Goal: Transaction & Acquisition: Download file/media

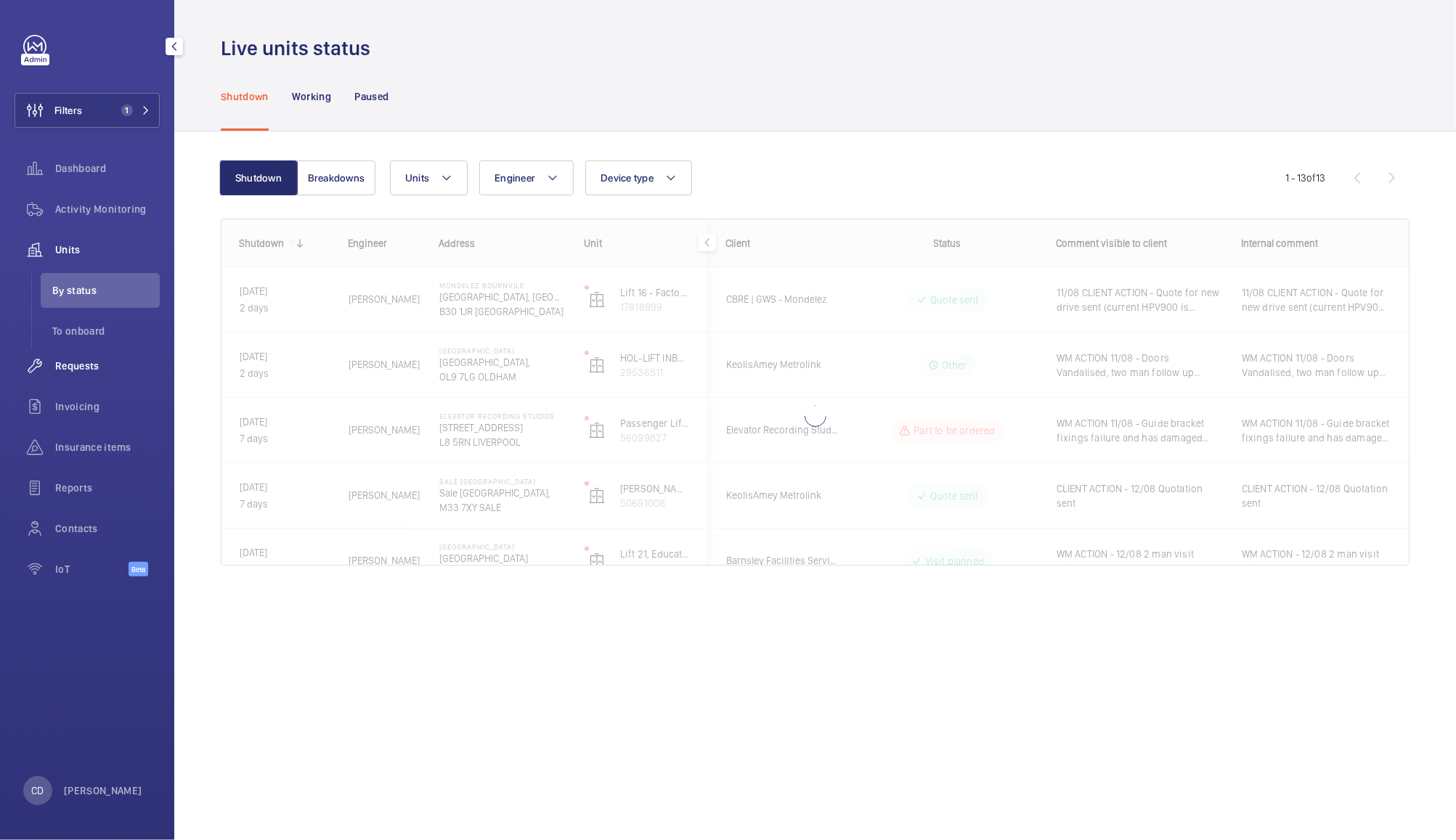
click at [100, 374] on div "Requests" at bounding box center [87, 365] width 145 height 35
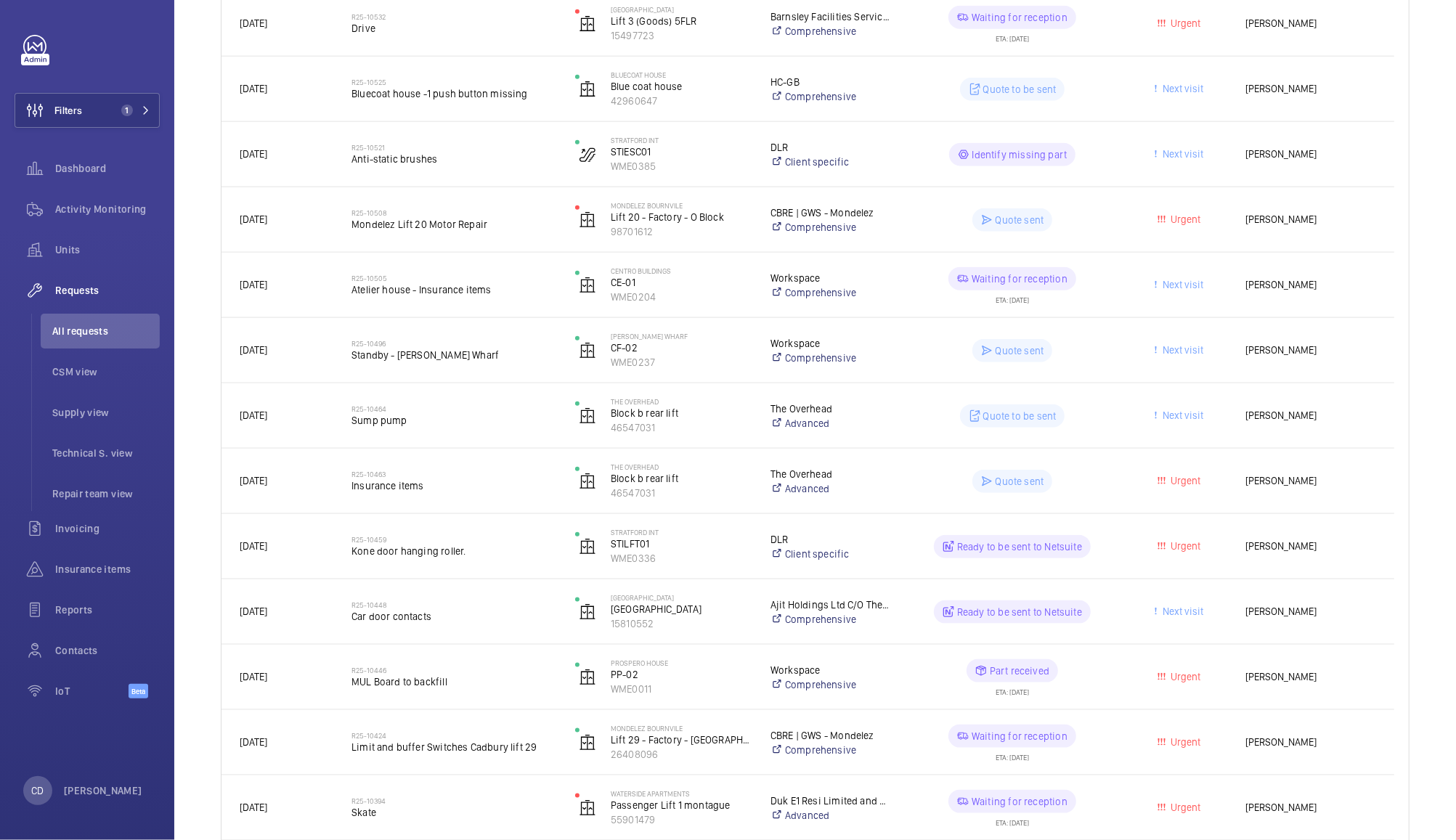
scroll to position [1081, 0]
click at [893, 420] on div "Quote to be sent" at bounding box center [1004, 414] width 222 height 53
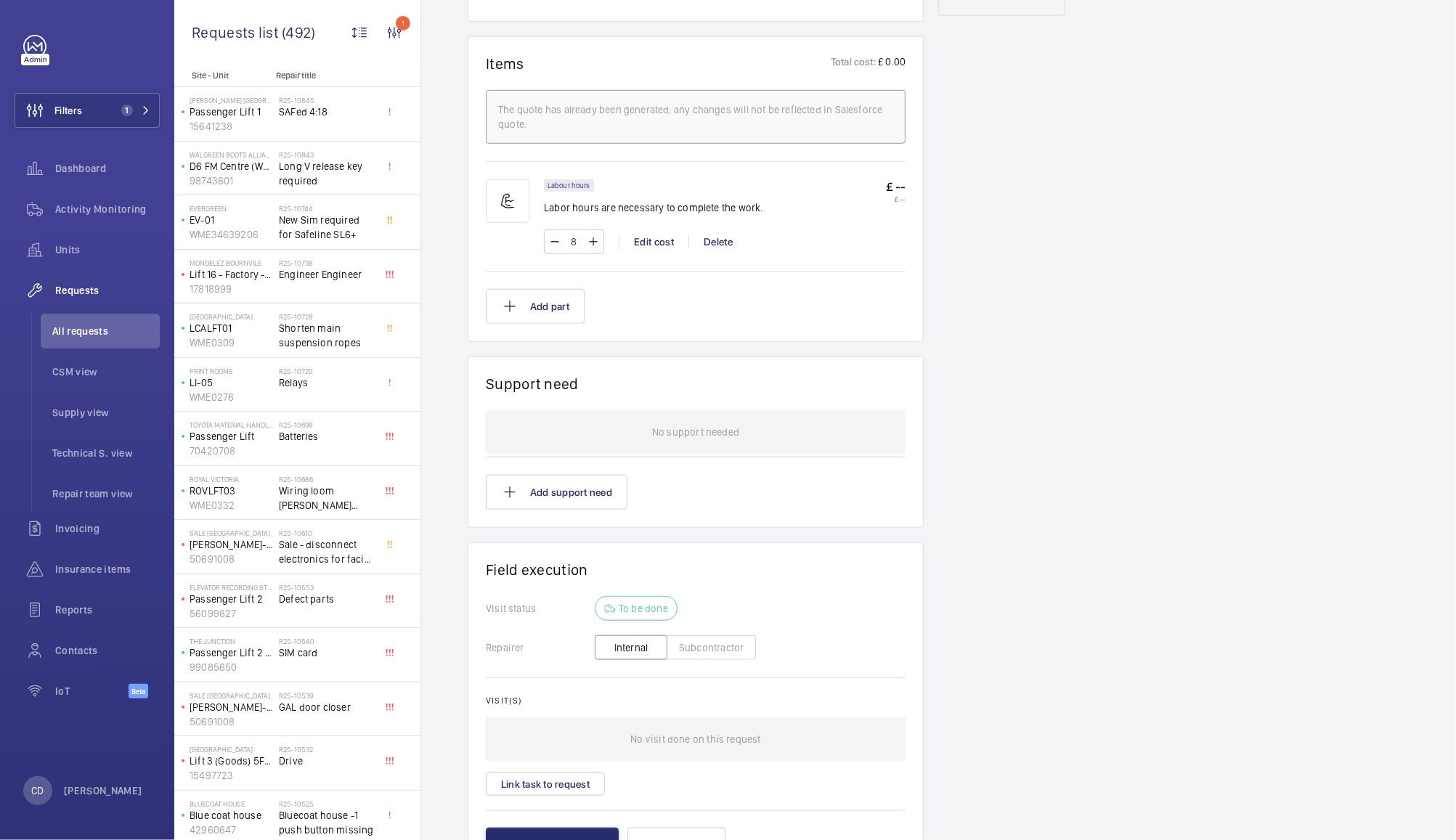
scroll to position [805, 0]
click at [48, 252] on wm-front-icon-button at bounding box center [35, 249] width 41 height 35
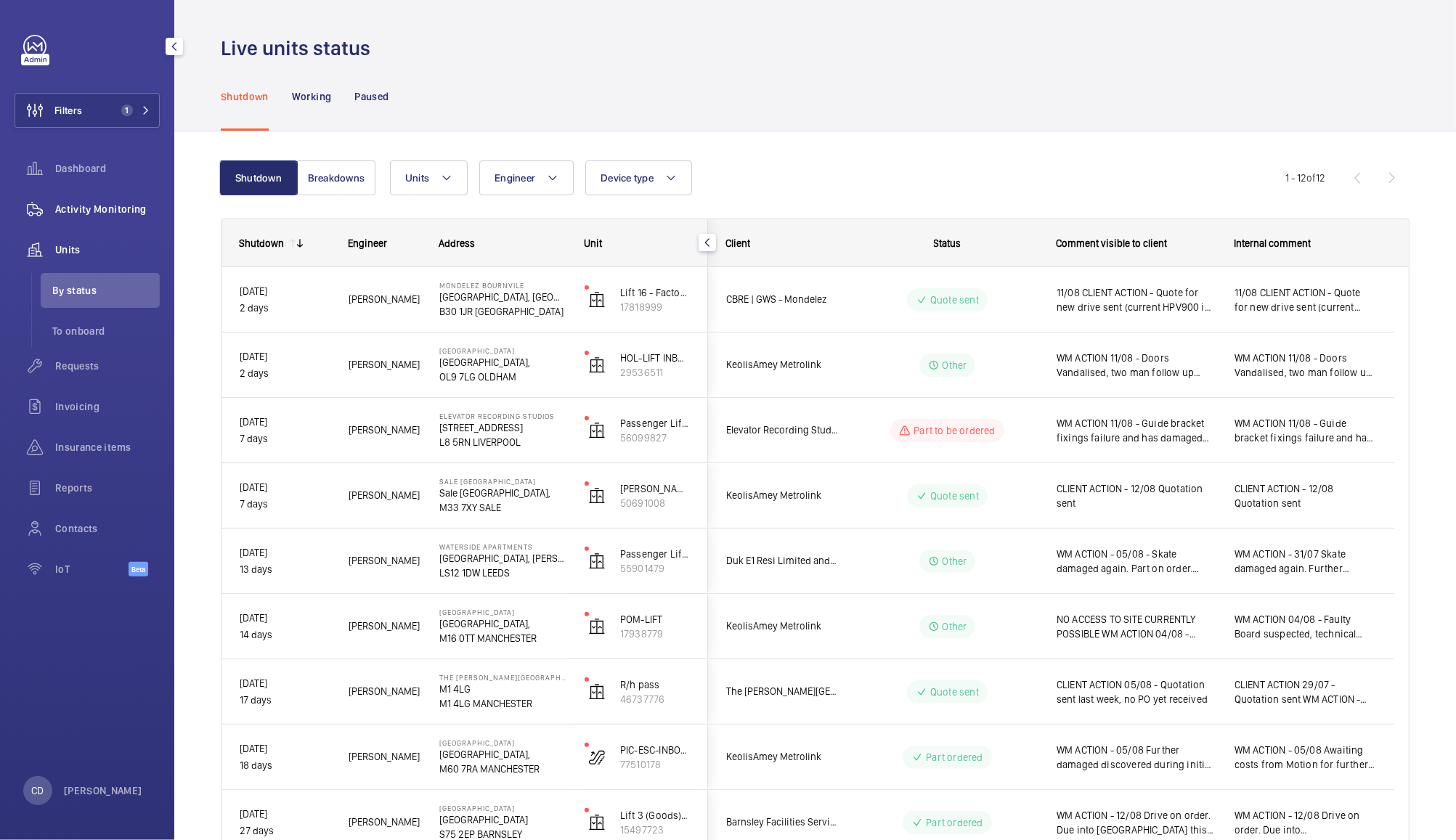
click at [112, 210] on span "Activity Monitoring" at bounding box center [107, 209] width 104 height 15
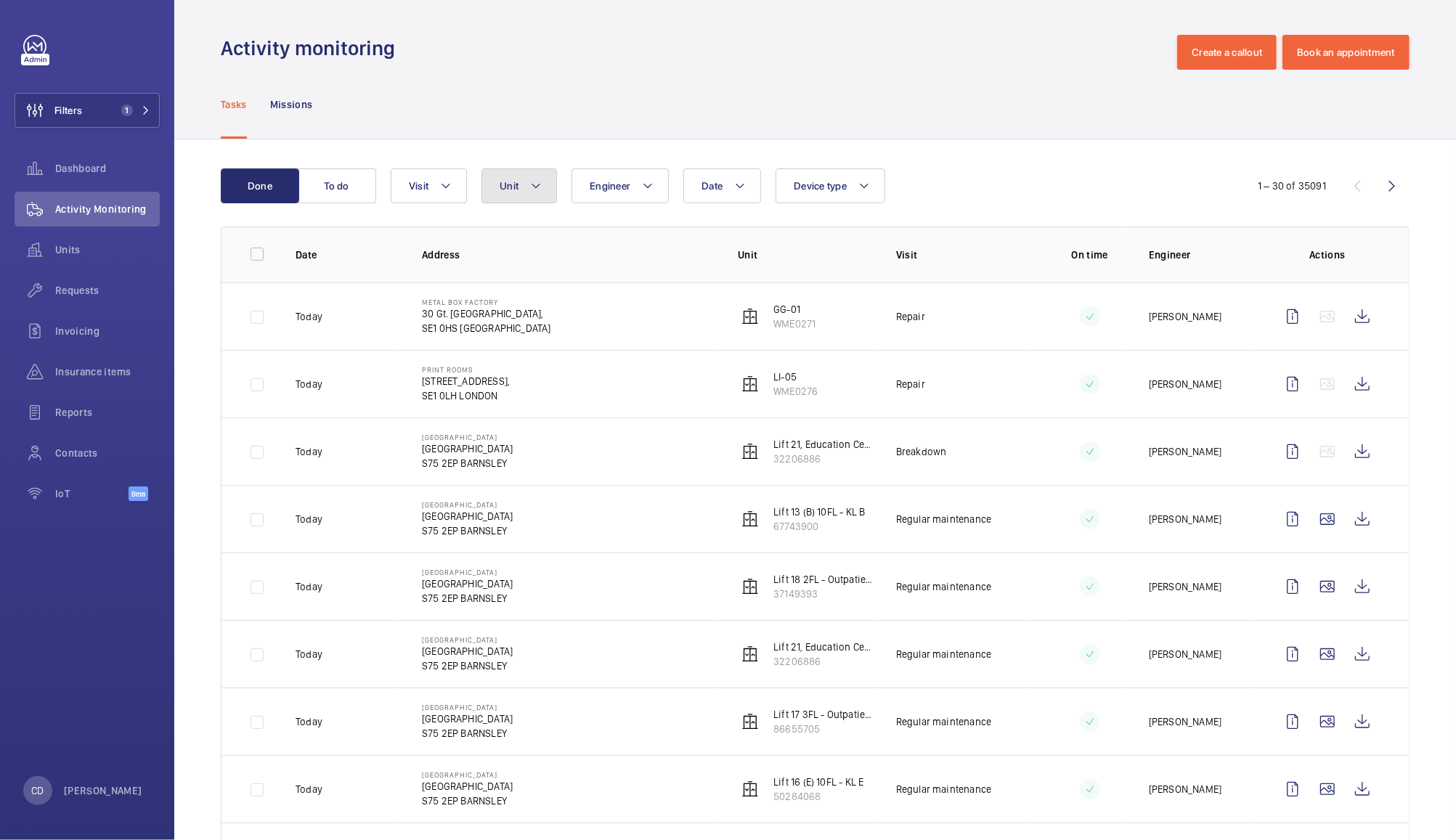
click at [505, 194] on button "Unit" at bounding box center [519, 186] width 75 height 35
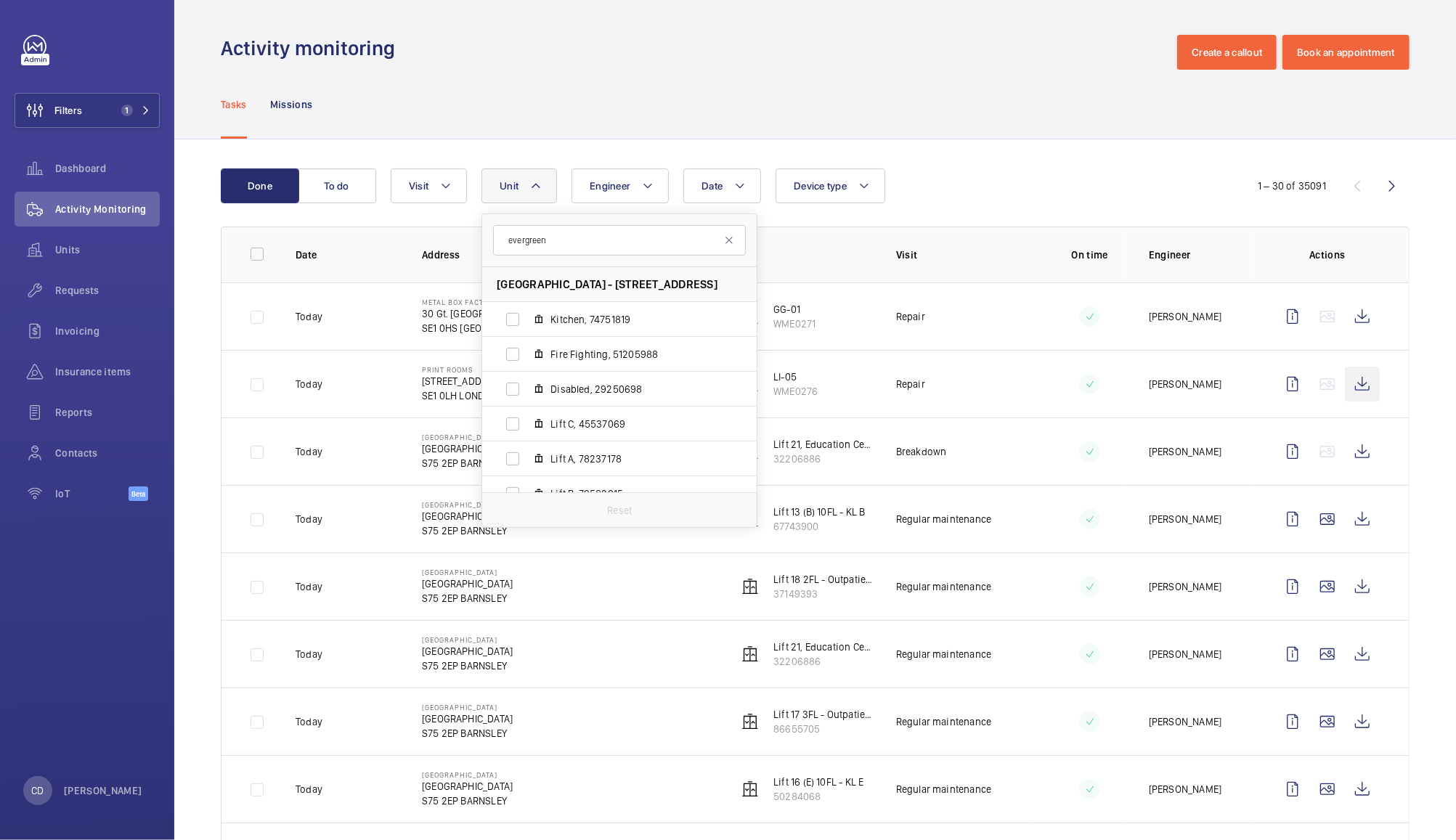
click at [1345, 384] on wm-front-icon-button at bounding box center [1362, 383] width 35 height 35
click at [1345, 314] on wm-front-icon-button at bounding box center [1362, 316] width 35 height 35
click at [643, 240] on input "evergreen" at bounding box center [620, 240] width 253 height 31
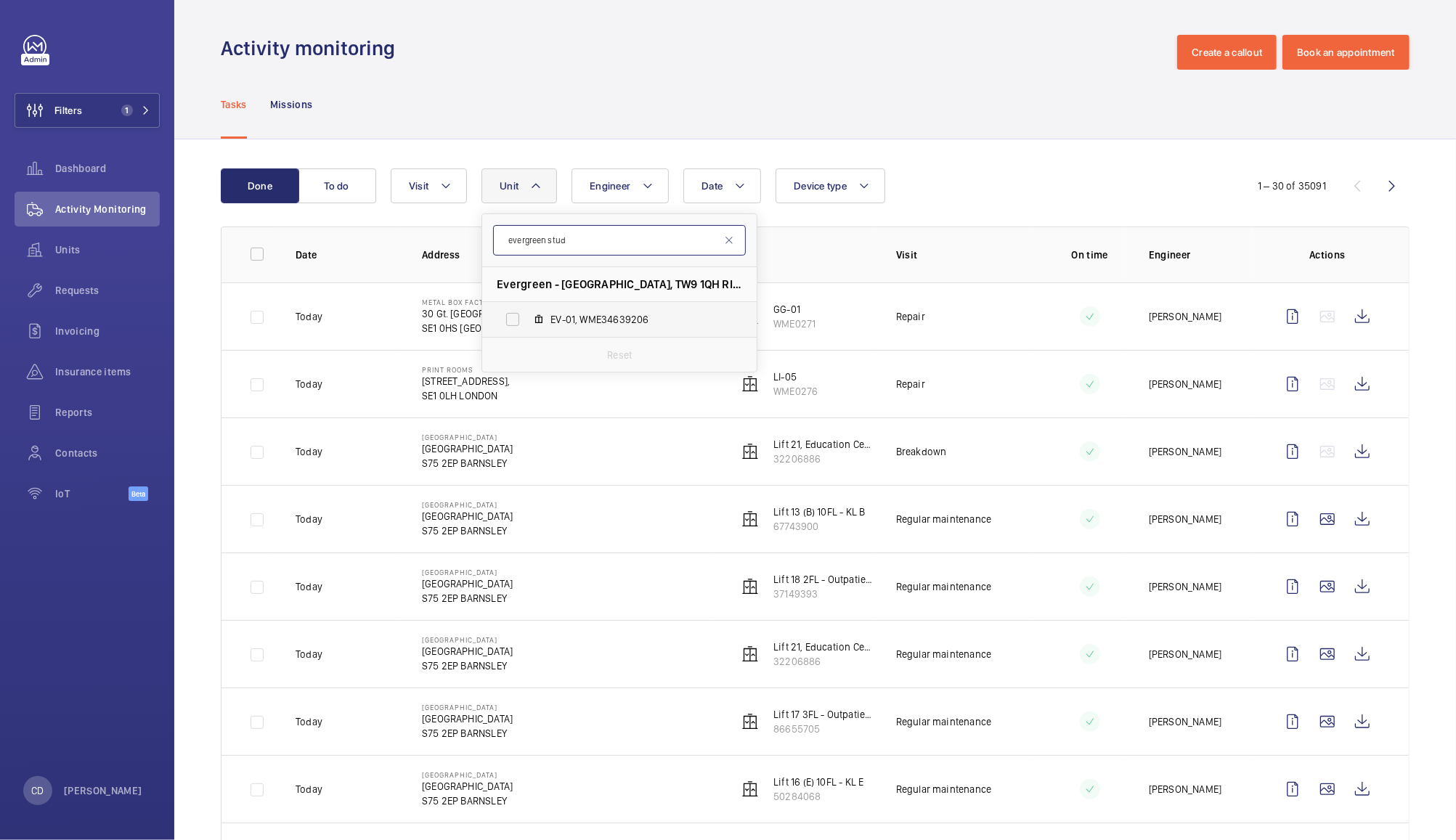
type input "evergreen stud"
click at [604, 314] on span "EV-01, WME34639206" at bounding box center [635, 319] width 169 height 15
click at [527, 314] on input "EV-01, WME34639206" at bounding box center [512, 319] width 29 height 29
checkbox input "true"
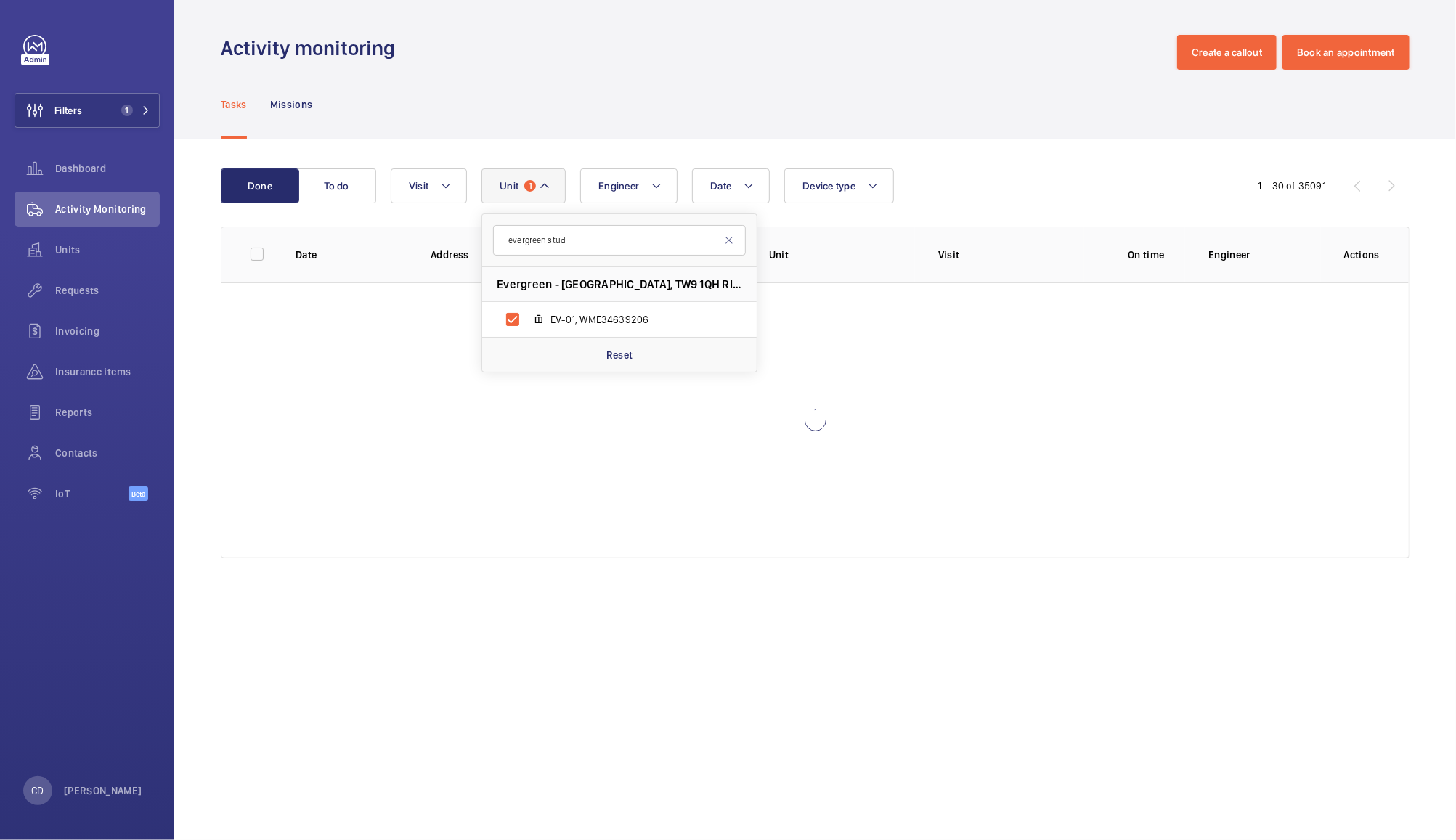
click at [952, 101] on div "Tasks Missions" at bounding box center [814, 103] width 1189 height 69
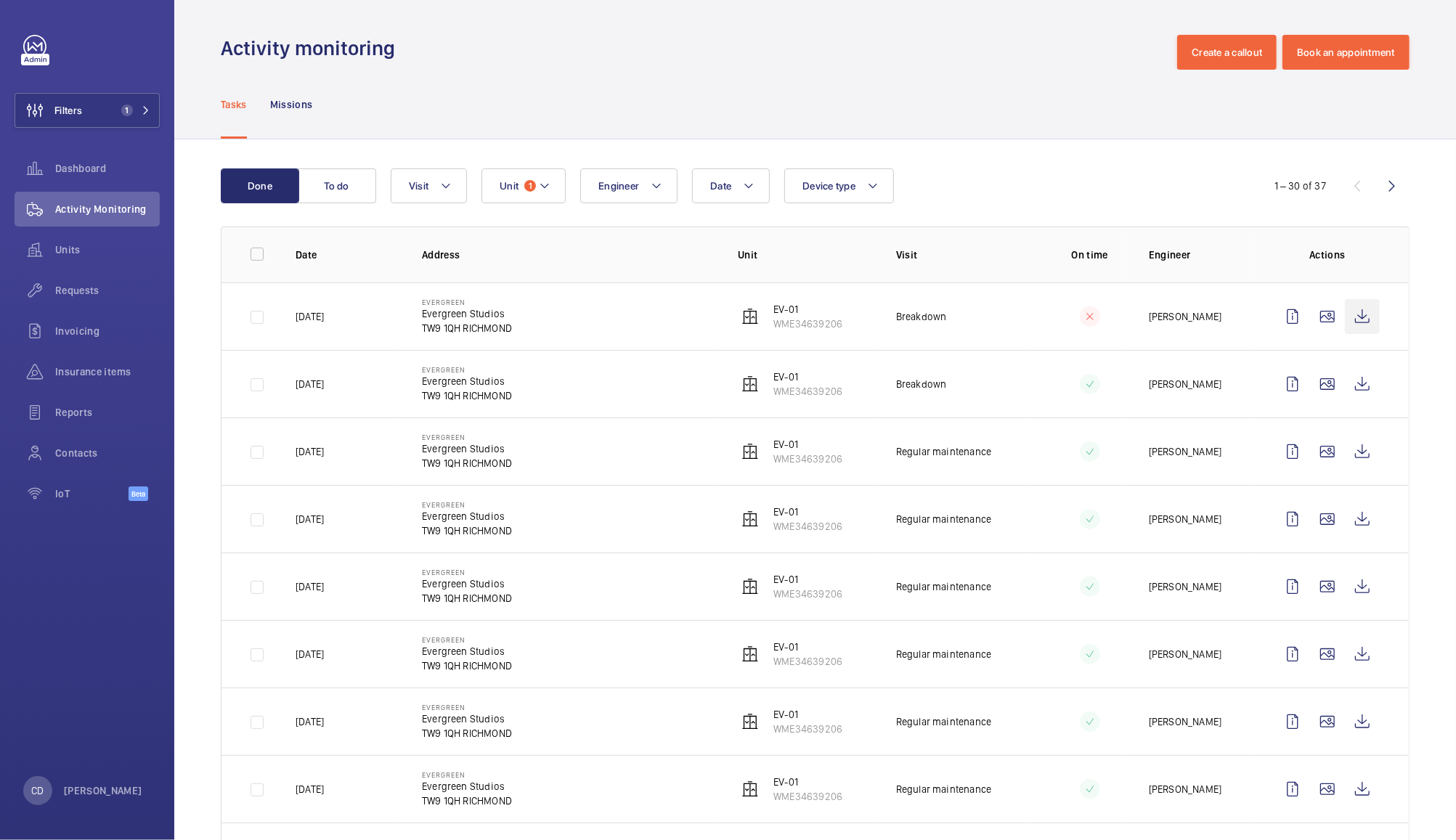
click at [1351, 315] on wm-front-icon-button at bounding box center [1362, 316] width 35 height 35
click at [1345, 387] on wm-front-icon-button at bounding box center [1362, 383] width 35 height 35
click at [1348, 383] on wm-front-icon-button at bounding box center [1362, 383] width 35 height 35
